Goal: Complete application form

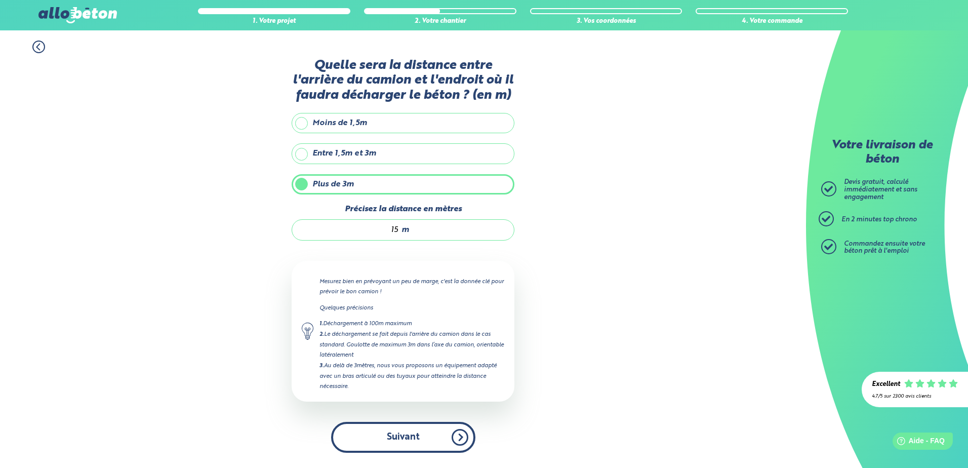
click at [402, 434] on button "Suivant" at bounding box center [403, 437] width 144 height 31
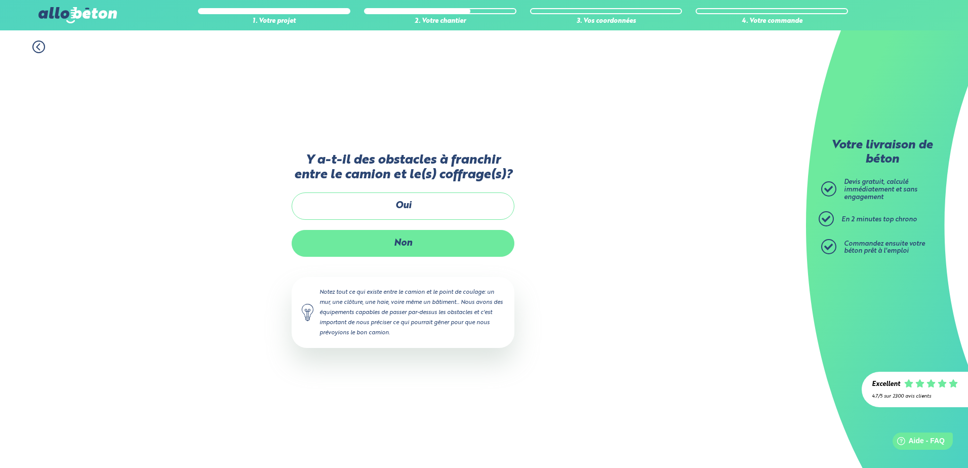
click at [392, 236] on label "Non" at bounding box center [403, 243] width 223 height 27
click at [0, 0] on input "Non" at bounding box center [0, 0] width 0 height 0
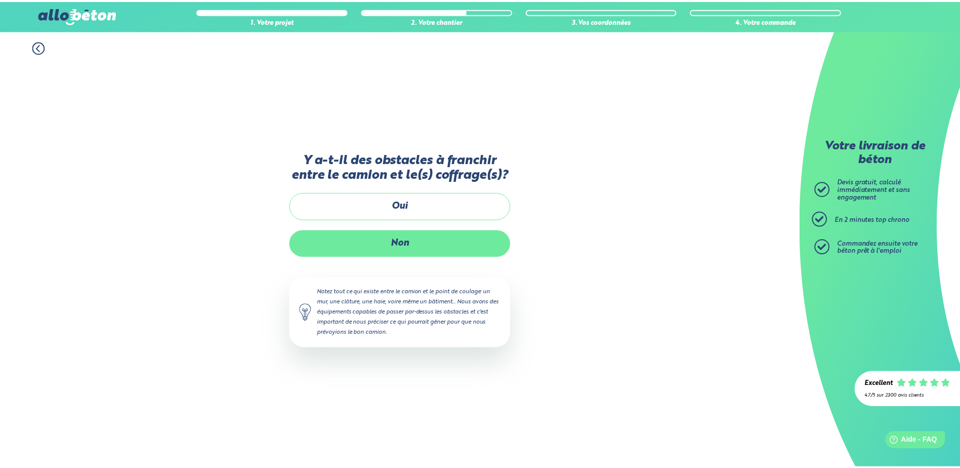
scroll to position [2, 0]
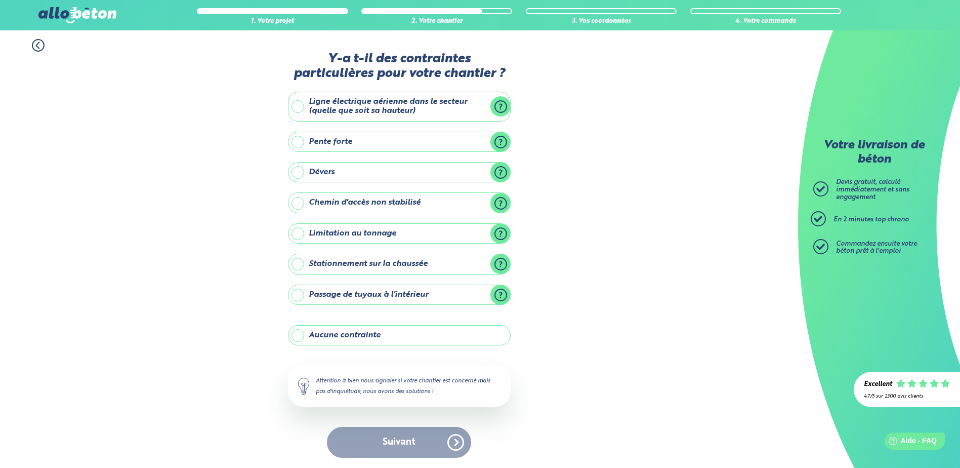
click at [304, 335] on label "Aucune contrainte" at bounding box center [399, 335] width 223 height 20
click at [0, 0] on input "Aucune contrainte" at bounding box center [0, 0] width 0 height 0
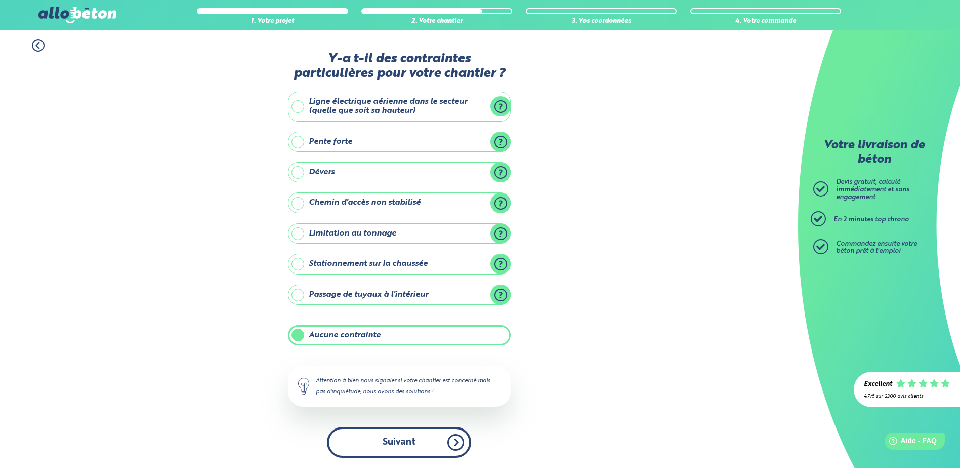
click at [382, 441] on button "Suivant" at bounding box center [399, 442] width 144 height 31
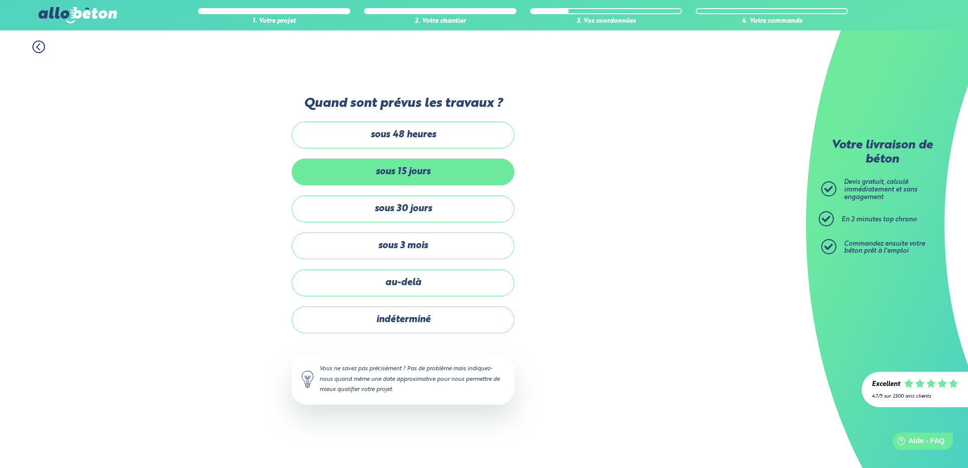
click at [345, 174] on label "sous 15 jours" at bounding box center [403, 171] width 223 height 27
click at [0, 0] on input "sous 15 jours" at bounding box center [0, 0] width 0 height 0
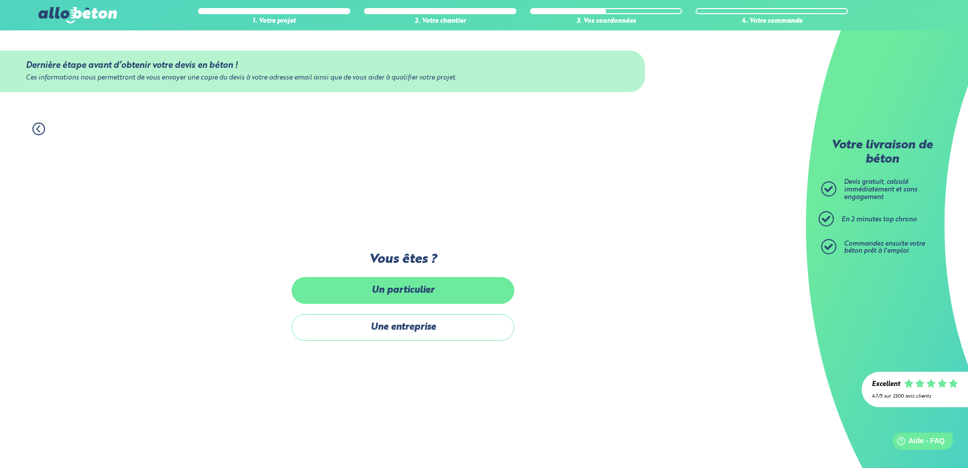
click at [372, 289] on label "Un particulier" at bounding box center [403, 290] width 223 height 27
click at [0, 0] on input "Un particulier" at bounding box center [0, 0] width 0 height 0
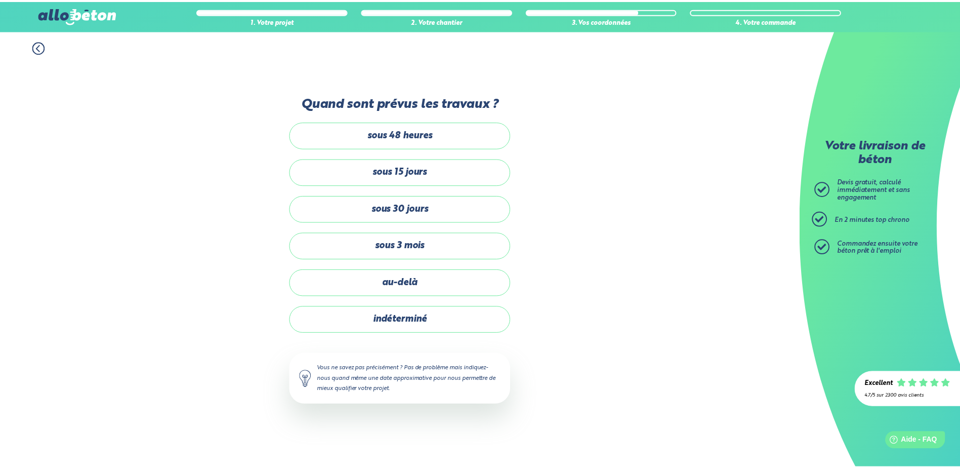
scroll to position [2, 0]
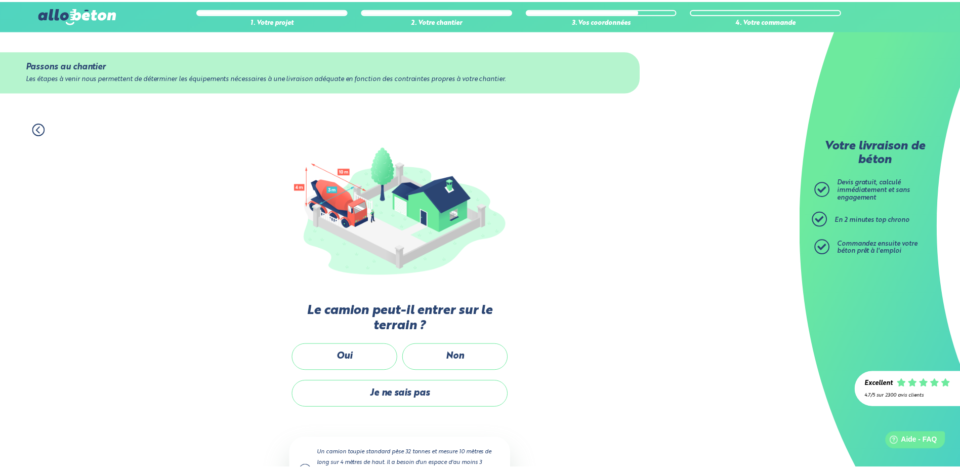
scroll to position [61, 0]
